Goal: Information Seeking & Learning: Learn about a topic

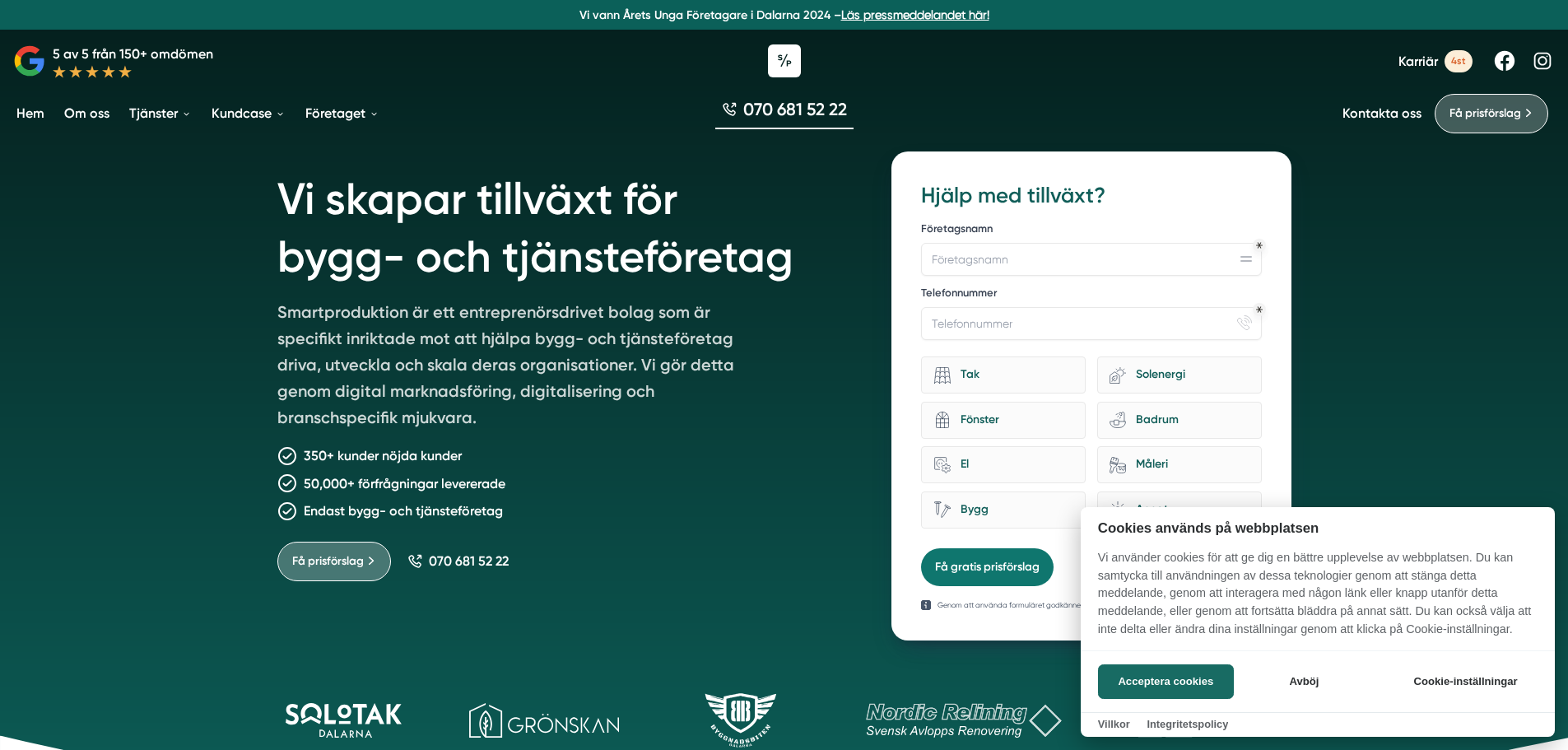
drag, startPoint x: 1250, startPoint y: 698, endPoint x: 1273, endPoint y: 703, distance: 23.5
click at [1271, 707] on div "Acceptera cookies Avböj Cookie-inställningar" at bounding box center [1317, 681] width 474 height 62
click at [1292, 673] on button "Avböj" at bounding box center [1304, 681] width 131 height 34
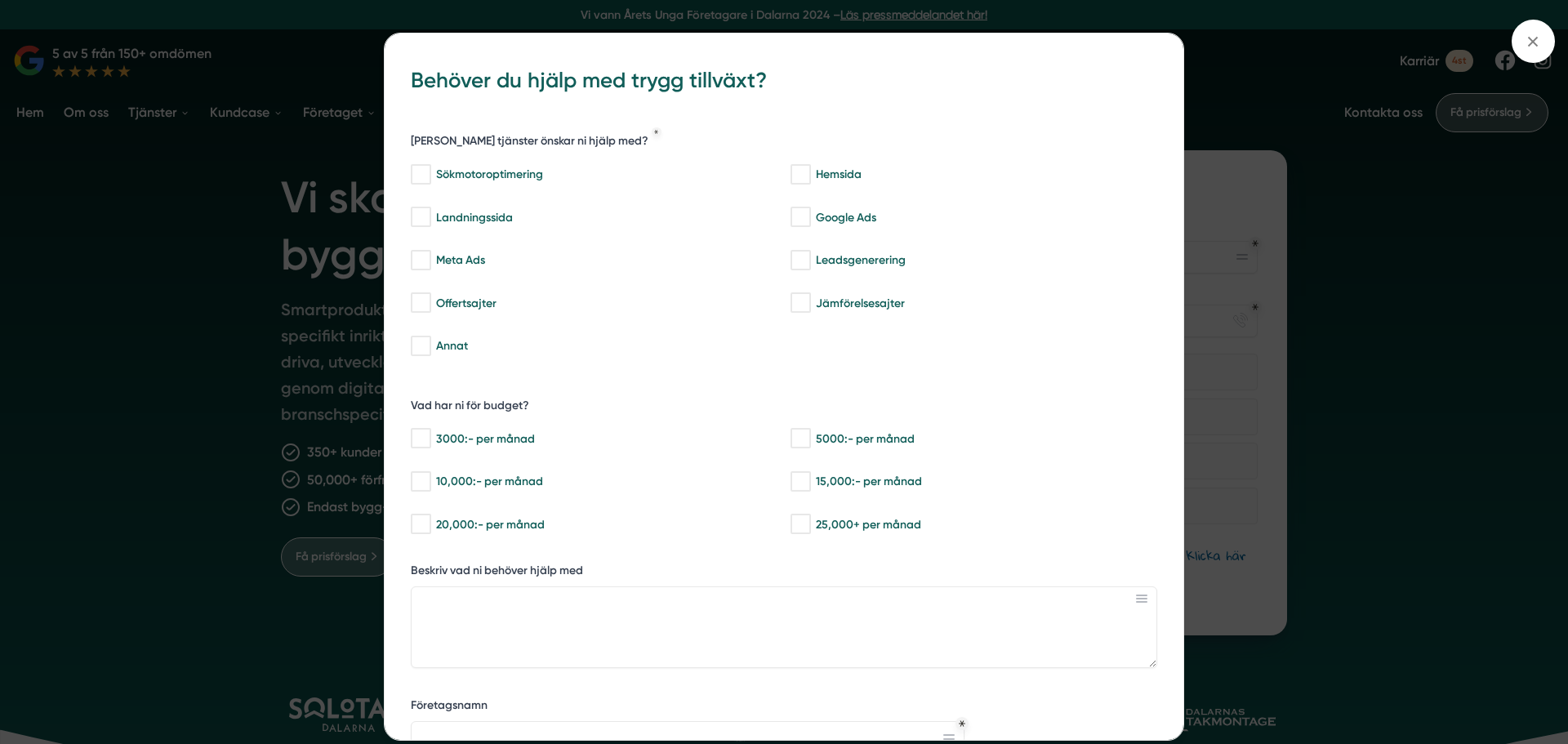
click at [1260, 140] on div "bbc9b822-b2c6-488a-ab3e-9a2d59e49c7c Behöver du hjälp med trygg tillväxt? Vilka…" at bounding box center [784, 372] width 1568 height 744
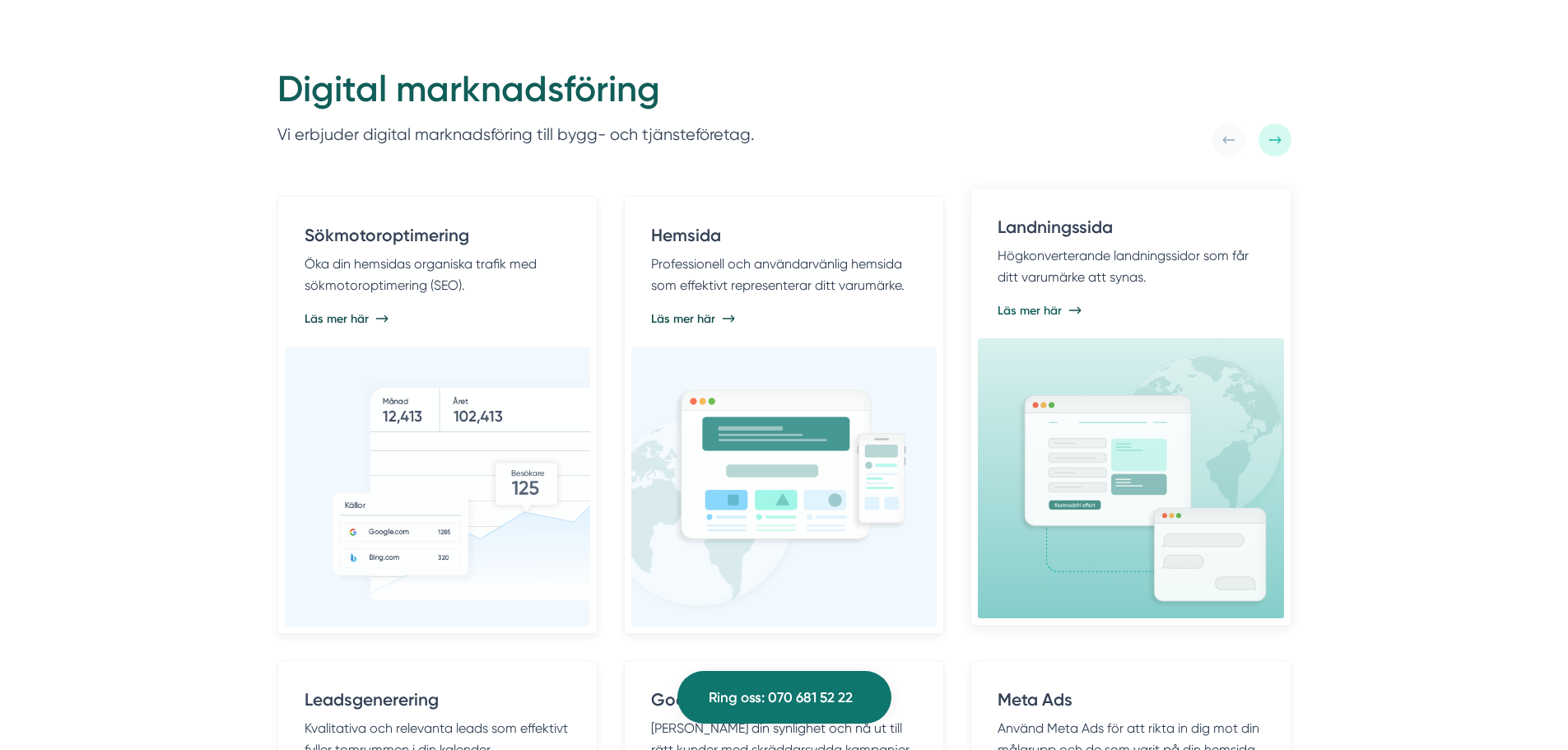
scroll to position [823, 0]
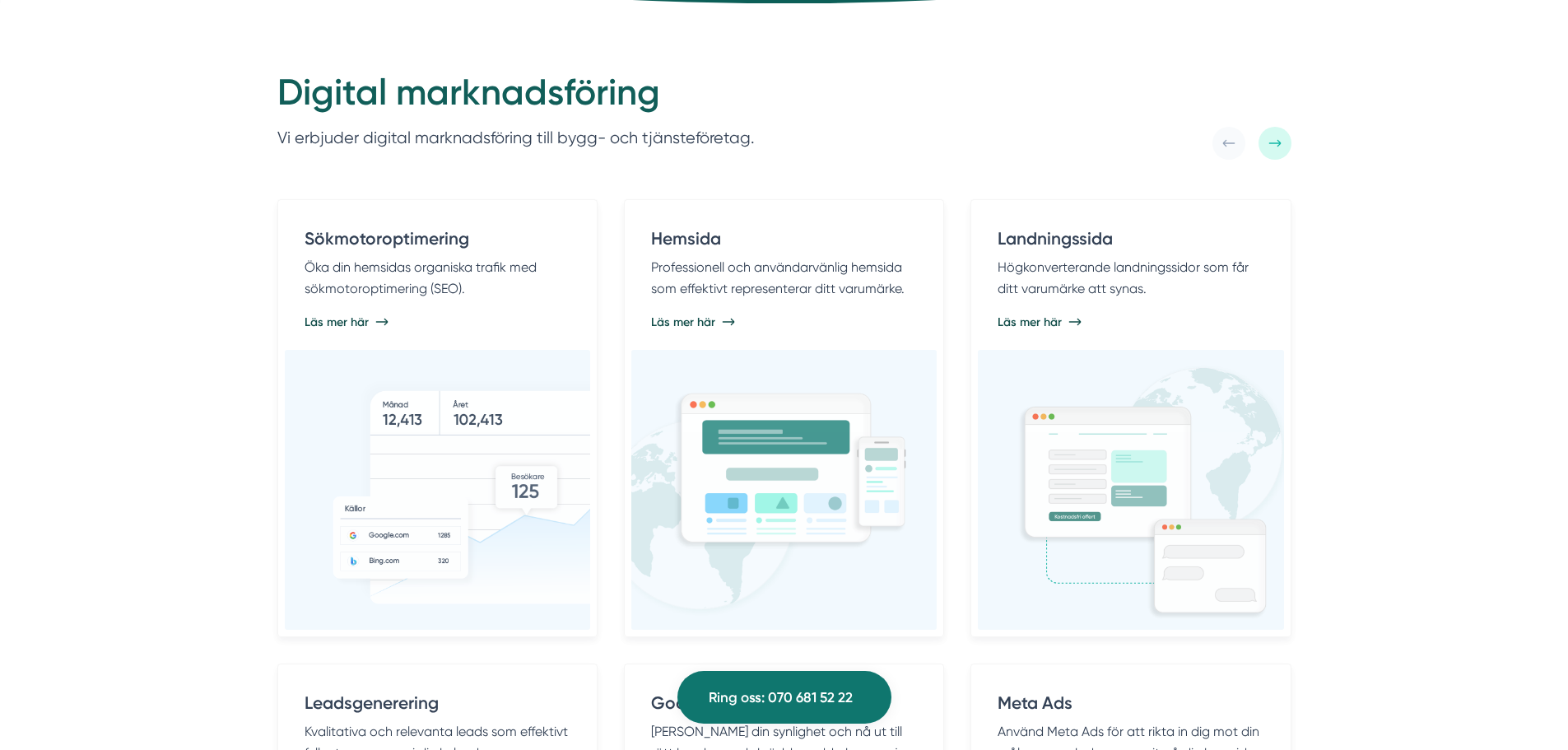
click at [1262, 152] on div at bounding box center [1274, 142] width 33 height 33
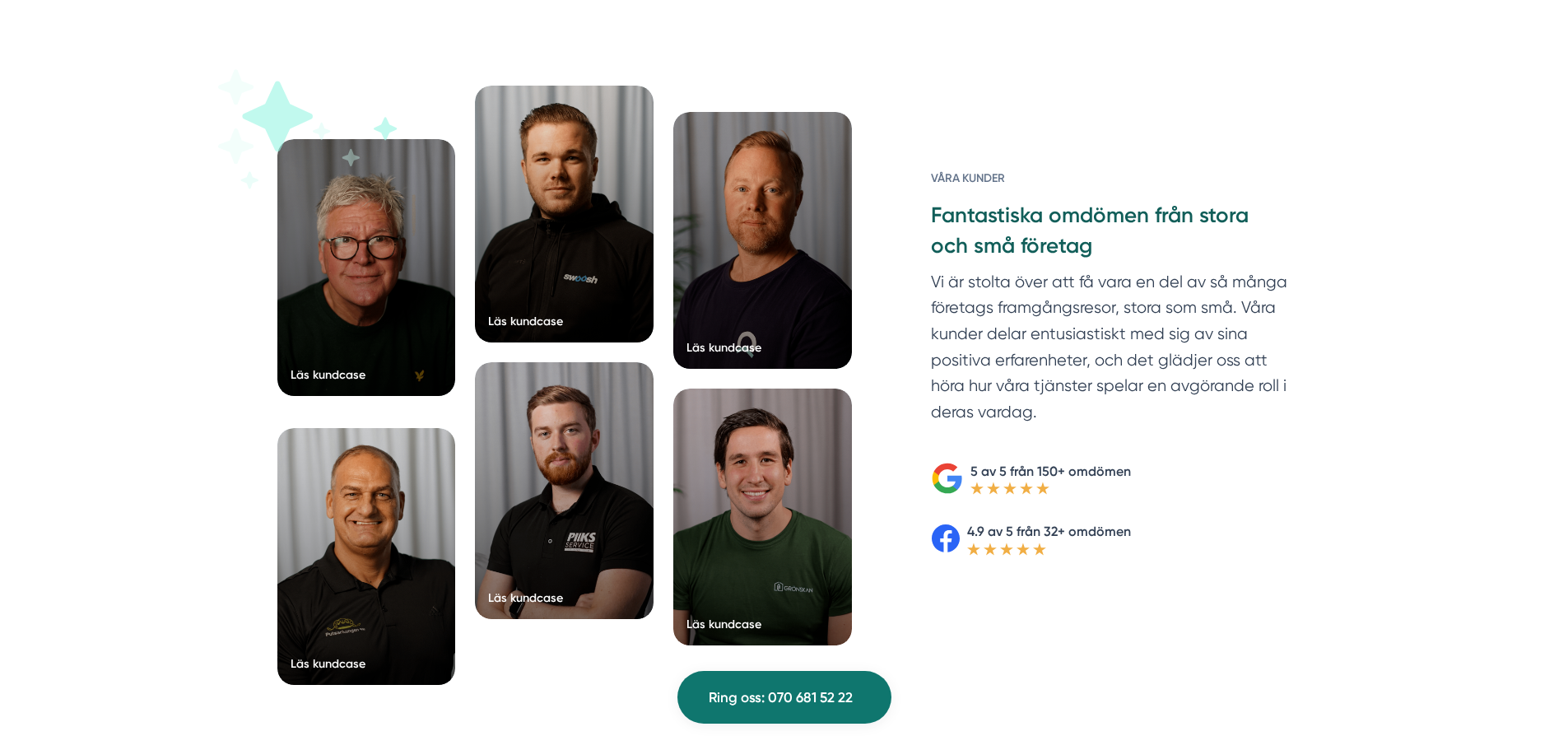
scroll to position [2470, 0]
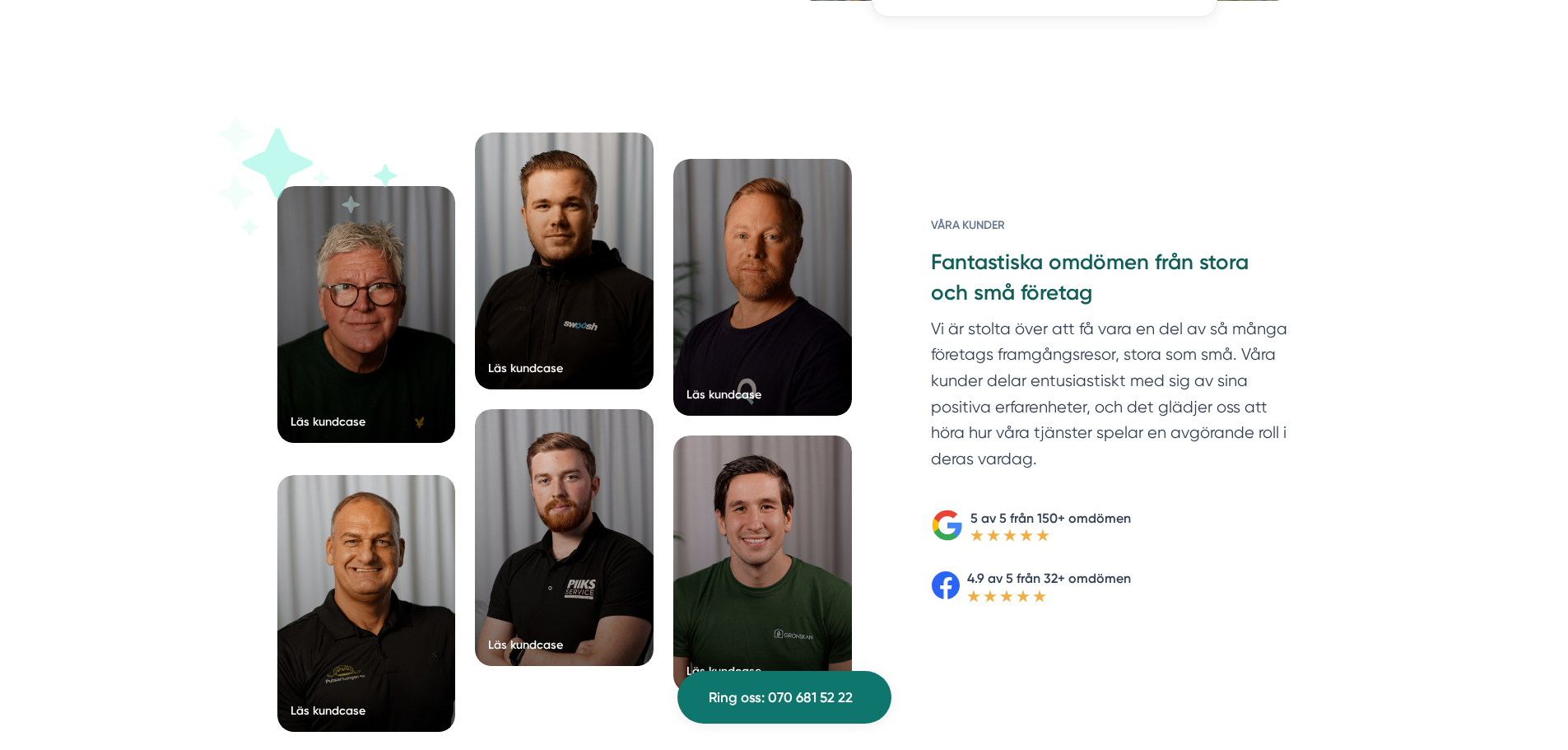
click at [325, 278] on div at bounding box center [367, 315] width 179 height 257
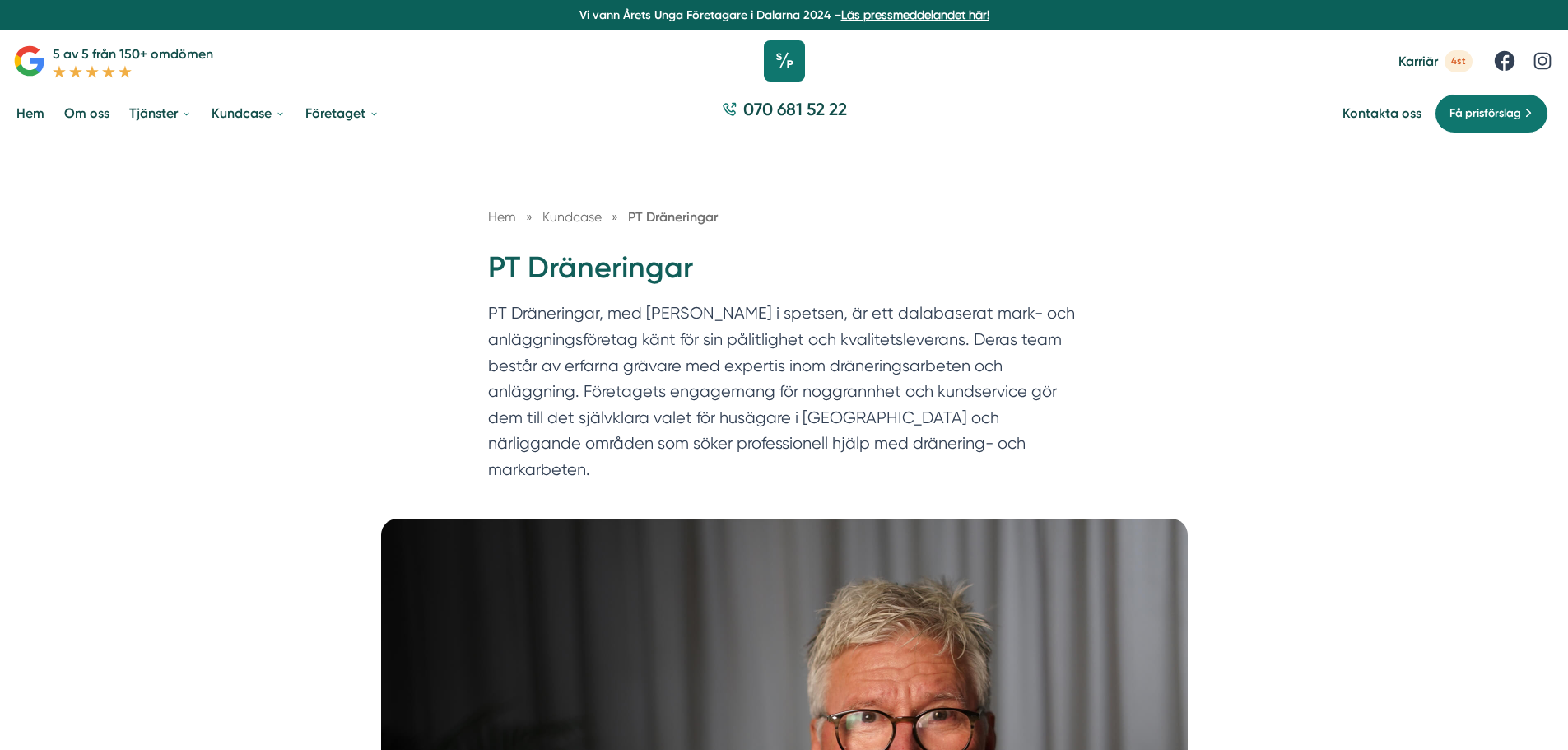
click at [795, 69] on icon at bounding box center [784, 61] width 41 height 41
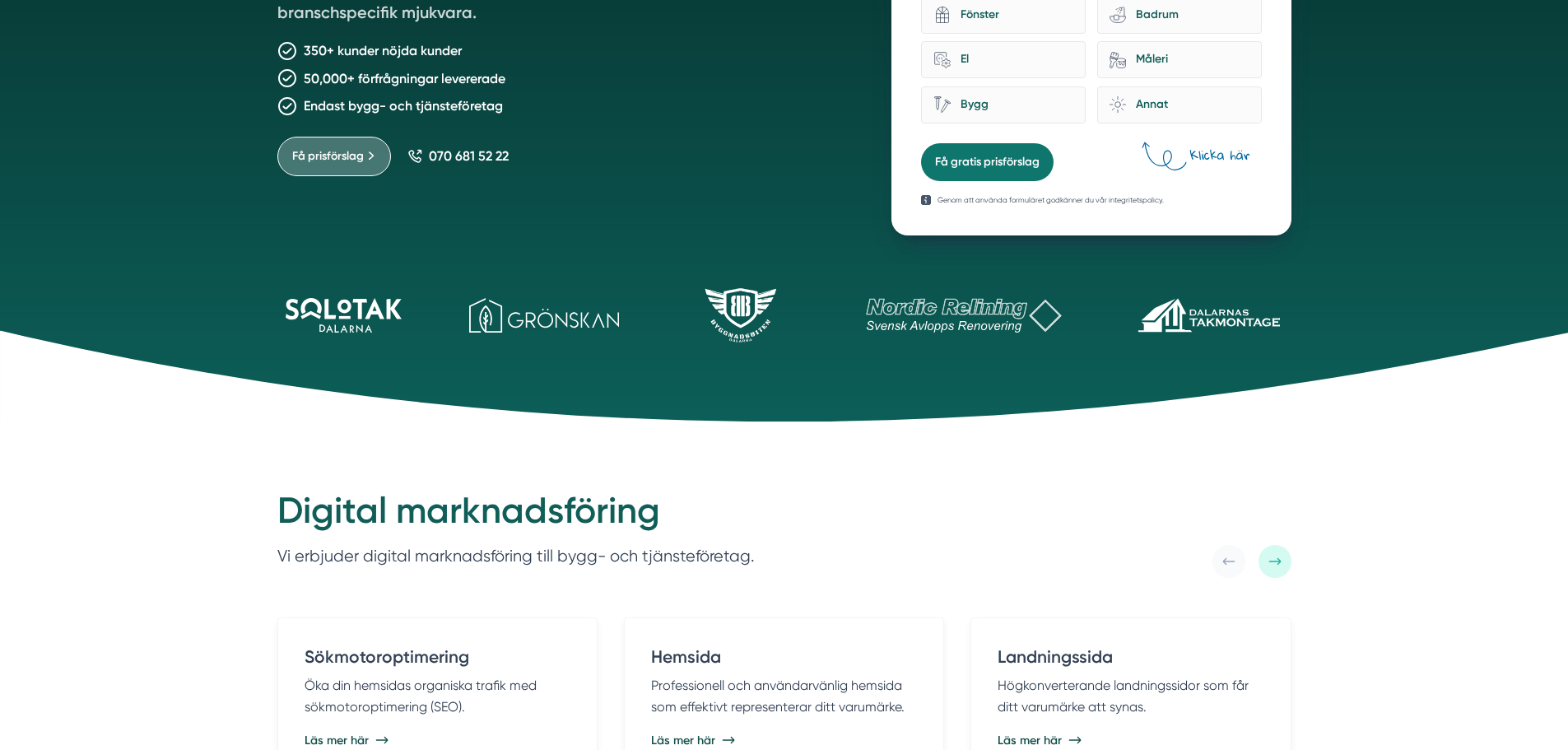
scroll to position [411, 0]
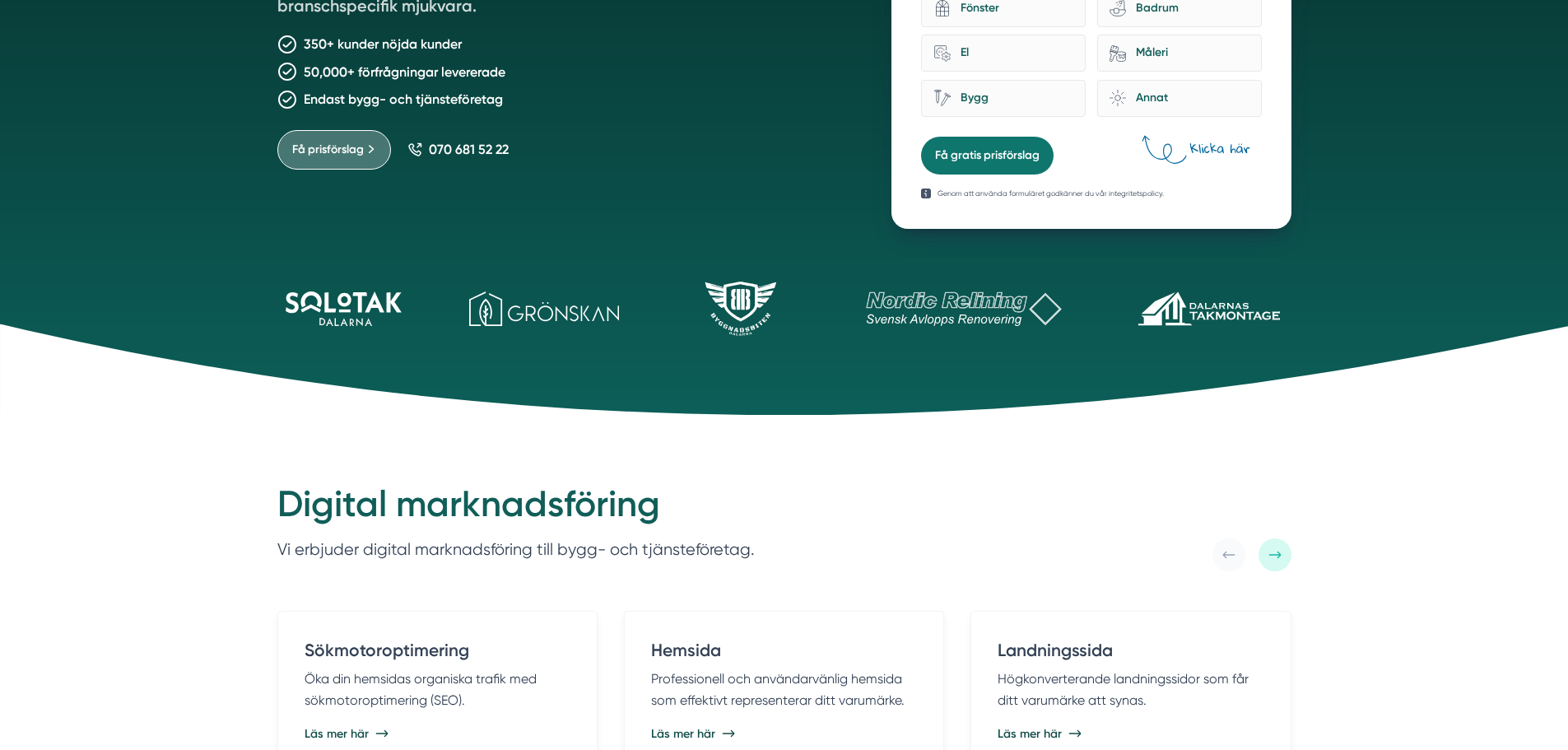
drag, startPoint x: 750, startPoint y: 303, endPoint x: 705, endPoint y: 317, distance: 47.1
click at [705, 317] on icon at bounding box center [740, 309] width 121 height 55
drag, startPoint x: 747, startPoint y: 316, endPoint x: 695, endPoint y: 314, distance: 52.0
click at [695, 314] on icon at bounding box center [740, 309] width 121 height 55
drag, startPoint x: 549, startPoint y: 336, endPoint x: 547, endPoint y: 326, distance: 10.2
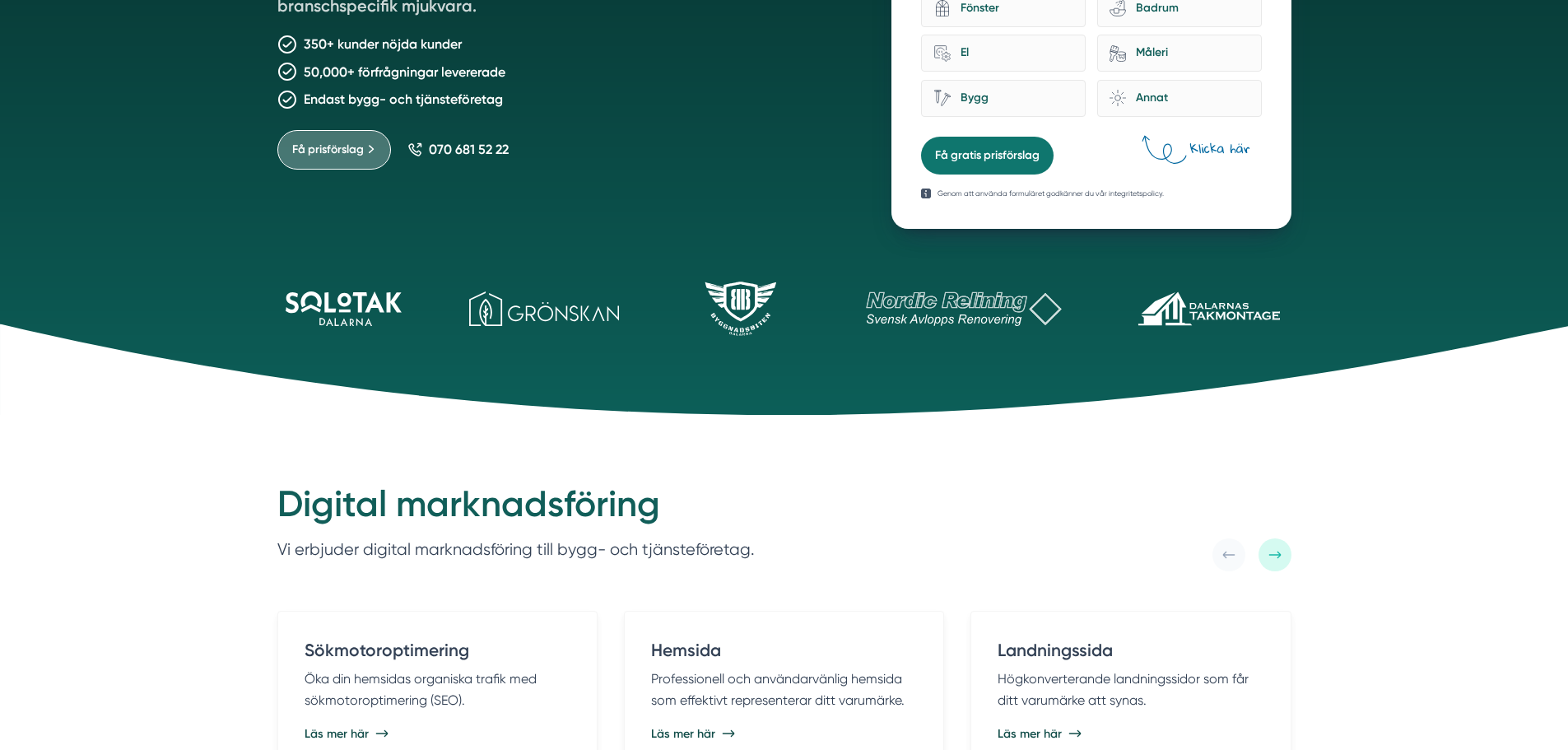
click at [548, 335] on icon at bounding box center [784, 369] width 1568 height 91
drag, startPoint x: 537, startPoint y: 318, endPoint x: 415, endPoint y: 300, distance: 123.3
click at [415, 300] on div at bounding box center [784, 302] width 1054 height 147
drag, startPoint x: 302, startPoint y: 297, endPoint x: 487, endPoint y: 328, distance: 187.6
click at [464, 331] on div "Vi skapar tillväxt för bygg- och tjänsteföretag Smartproduktion är ett entrepre…" at bounding box center [784, 2] width 1568 height 826
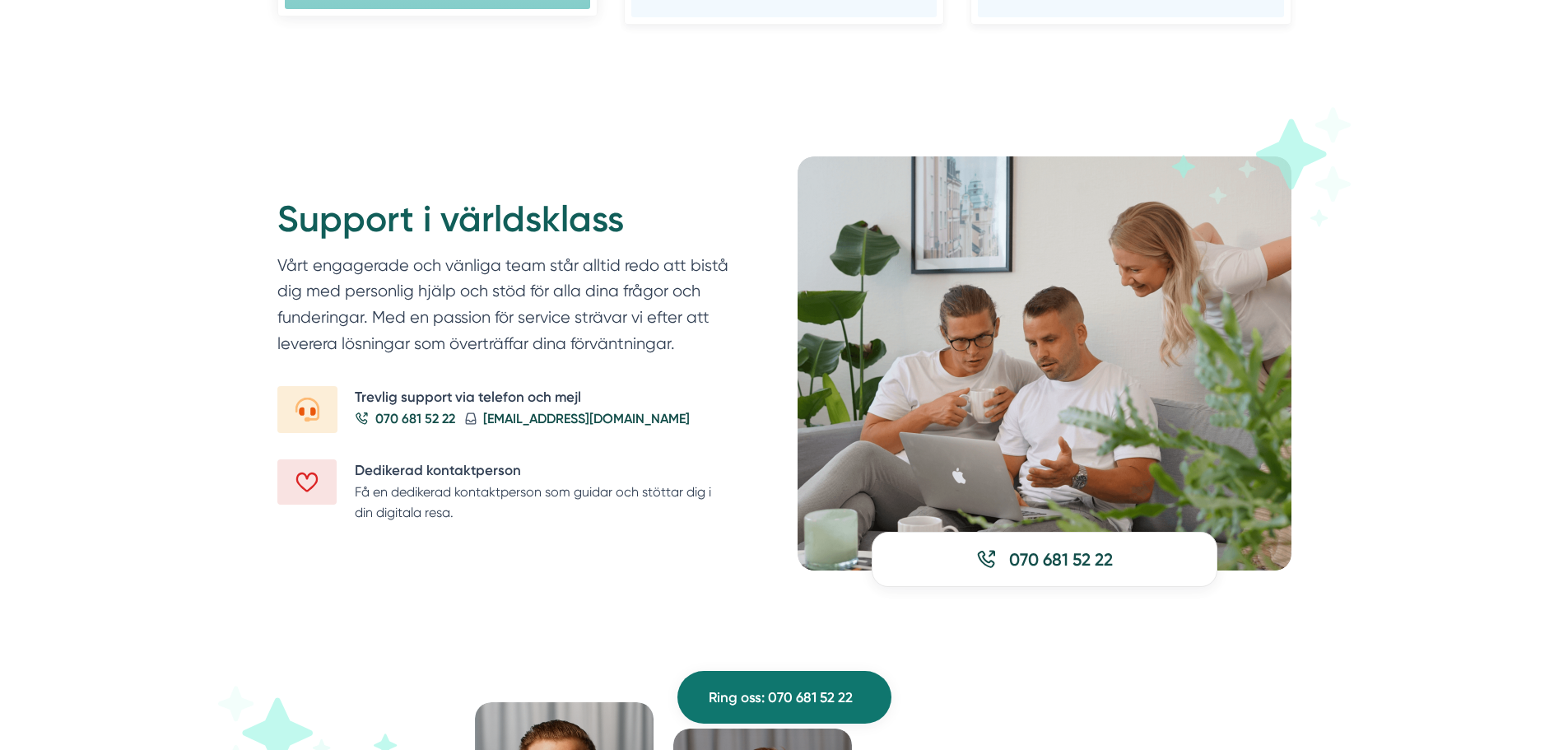
scroll to position [1893, 0]
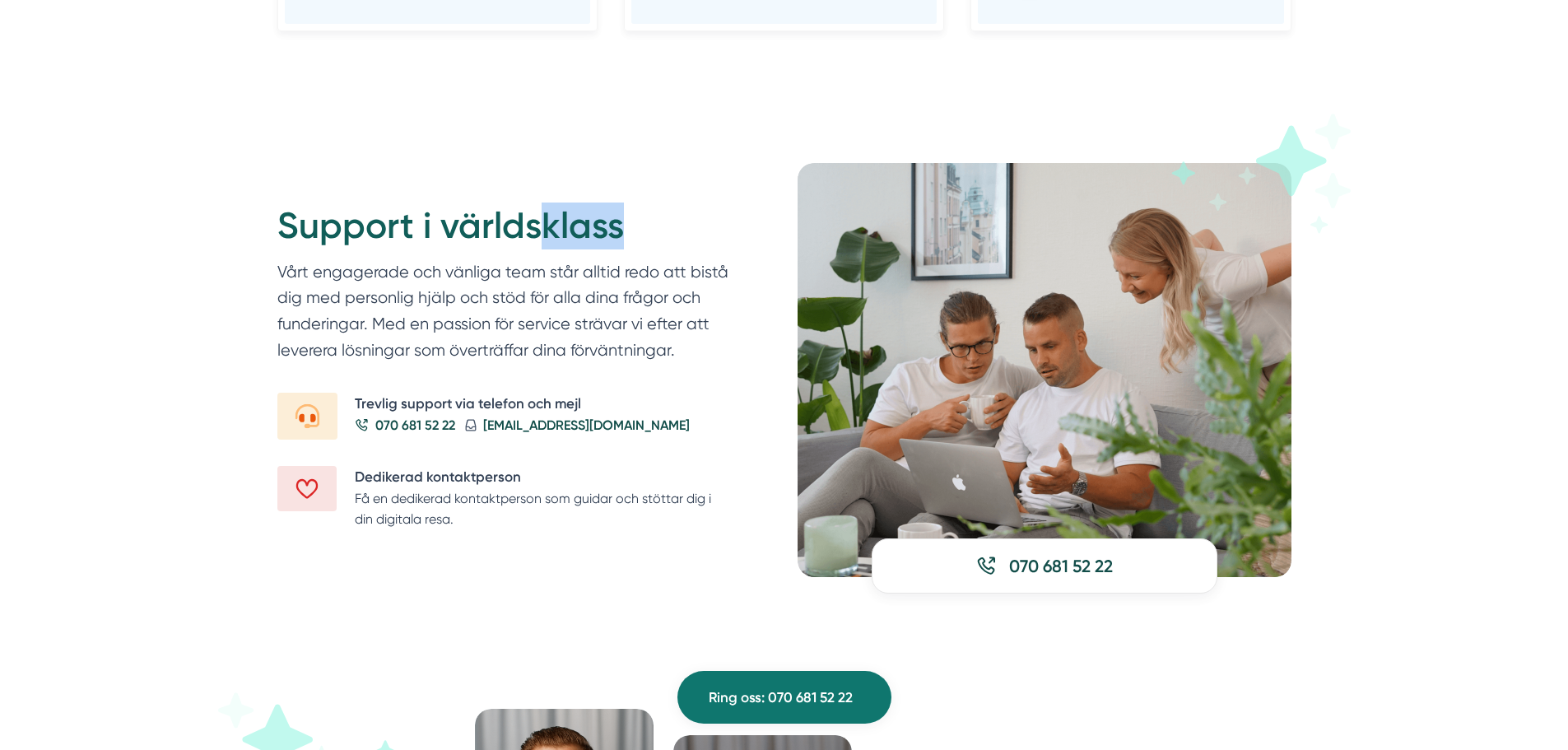
drag, startPoint x: 543, startPoint y: 242, endPoint x: 626, endPoint y: 249, distance: 83.3
click at [626, 249] on h2 "Support i världsklass" at bounding box center [505, 230] width 455 height 56
